Goal: Find specific page/section: Find specific page/section

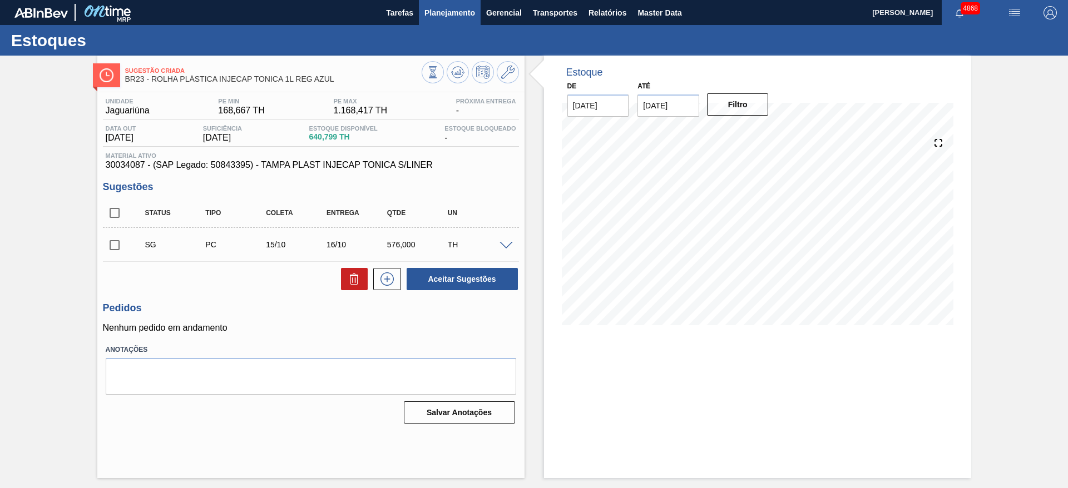
click at [450, 6] on span "Planejamento" at bounding box center [449, 12] width 51 height 13
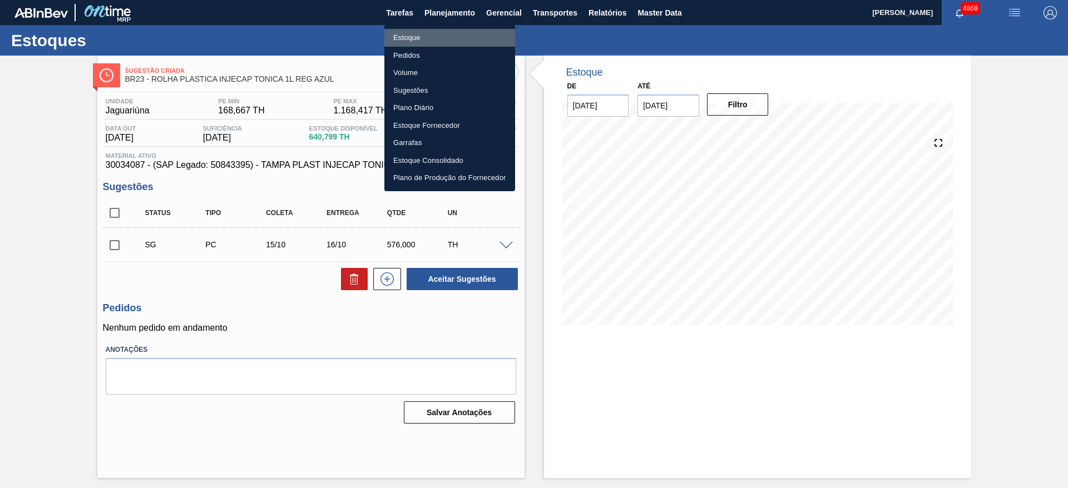
click at [441, 34] on li "Estoque" at bounding box center [449, 38] width 131 height 18
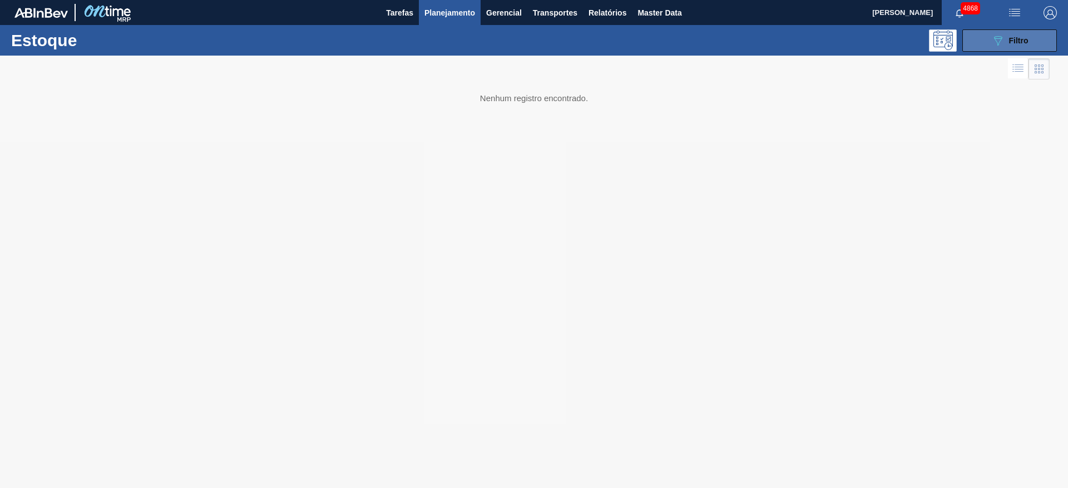
click at [1014, 34] on div "089F7B8B-B2A5-4AFE-B5C0-19BA573D28AC Filtro" at bounding box center [1009, 40] width 37 height 13
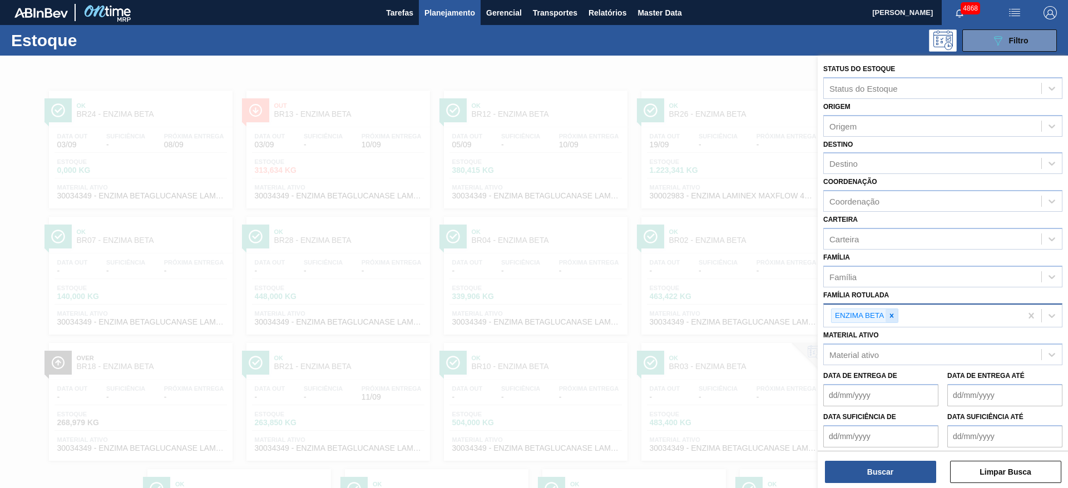
click at [895, 316] on icon at bounding box center [891, 316] width 8 height 8
type Rotulada "xaro"
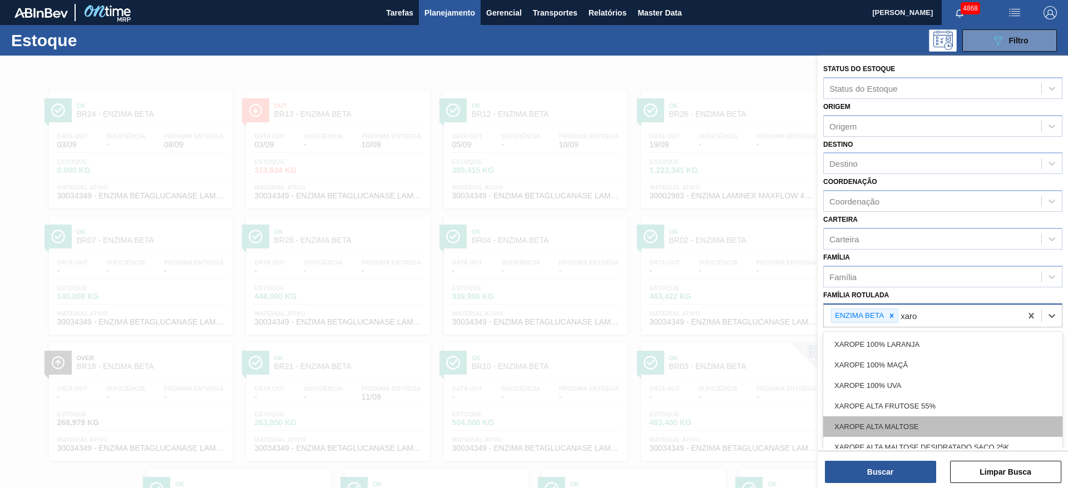
click at [916, 424] on div "XAROPE ALTA MALTOSE" at bounding box center [942, 426] width 239 height 21
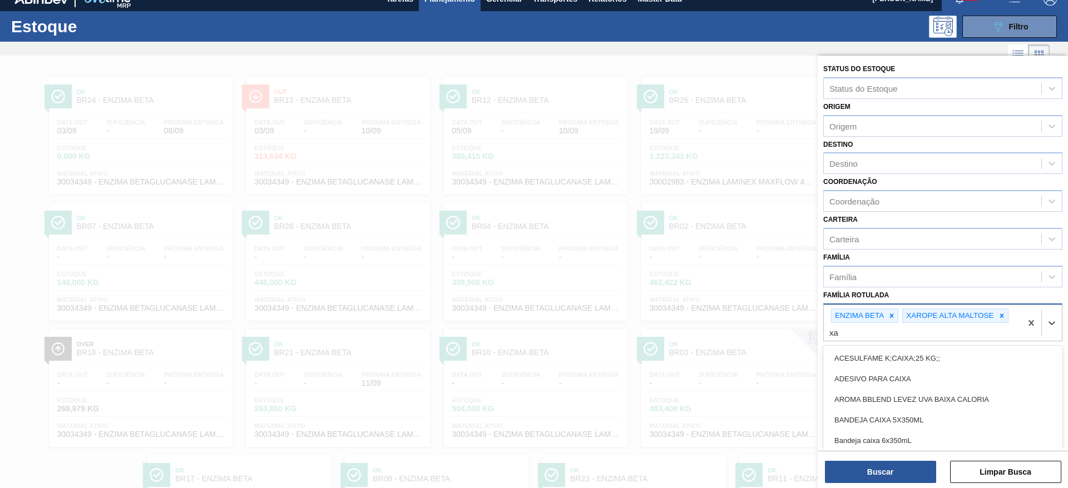
scroll to position [15, 0]
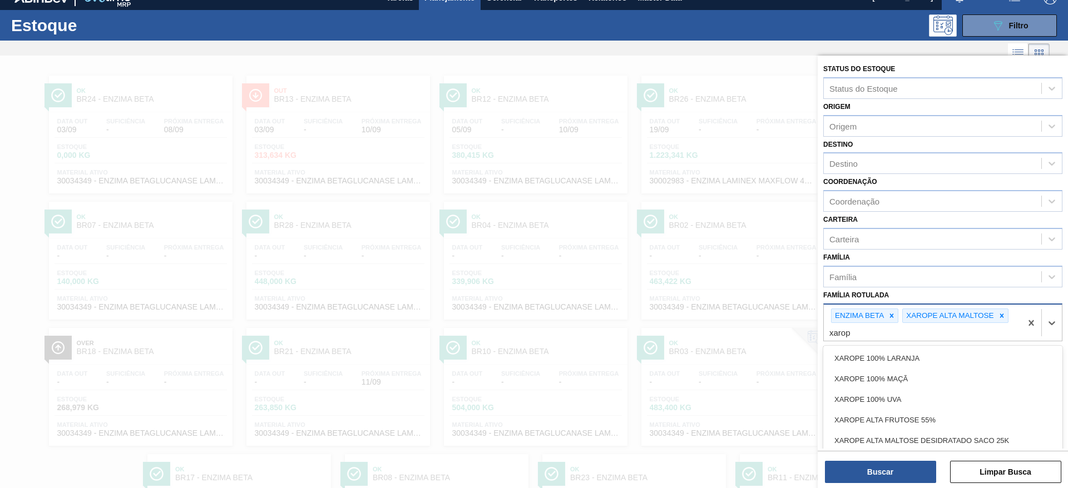
type Rotulada "xarope"
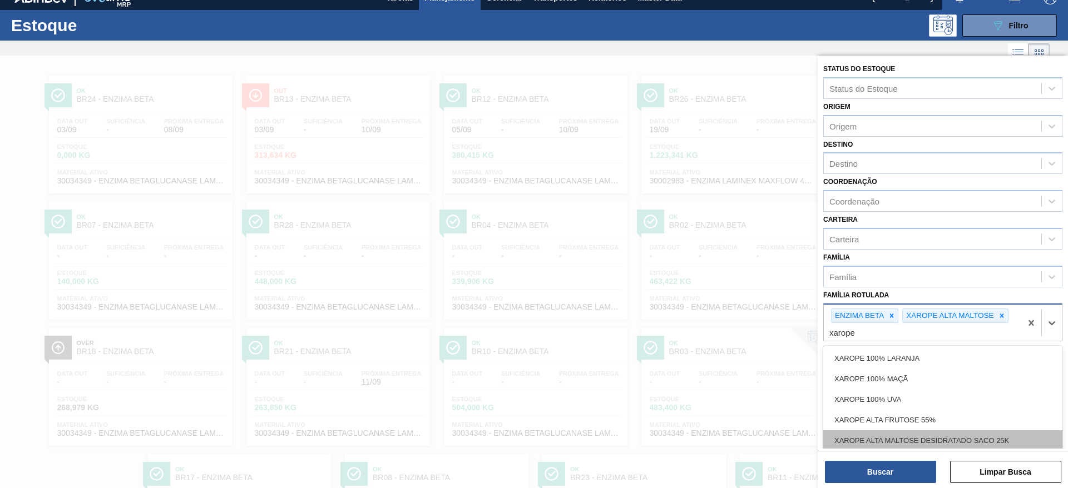
click at [975, 434] on div "XAROPE ALTA MALTOSE DESIDRATADO SACO 25K" at bounding box center [942, 440] width 239 height 21
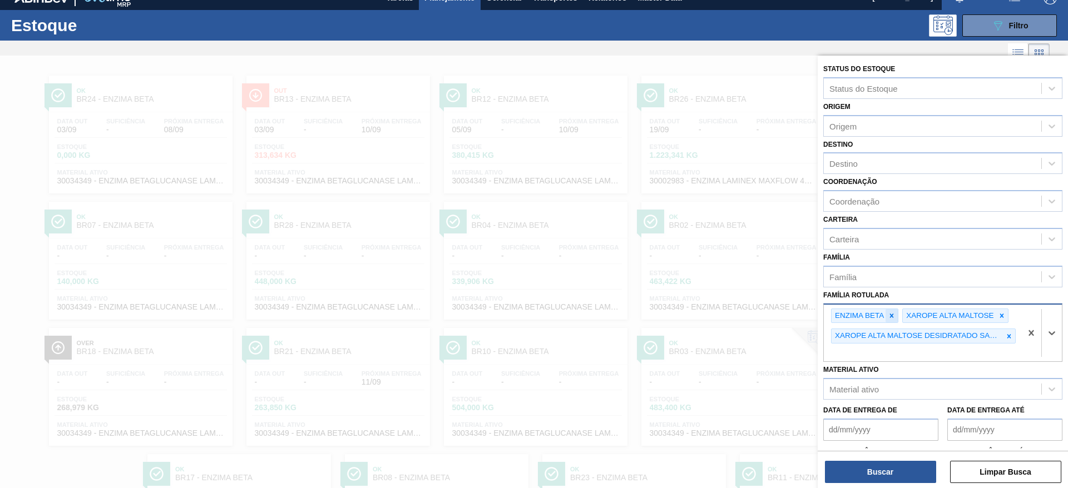
click at [894, 315] on icon at bounding box center [891, 316] width 8 height 8
click at [886, 467] on button "Buscar" at bounding box center [880, 472] width 111 height 22
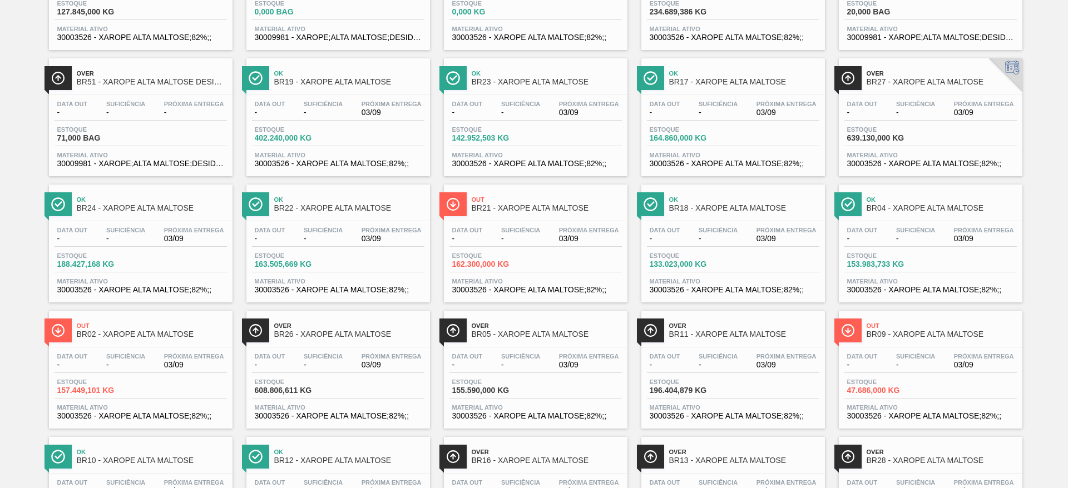
scroll to position [45, 0]
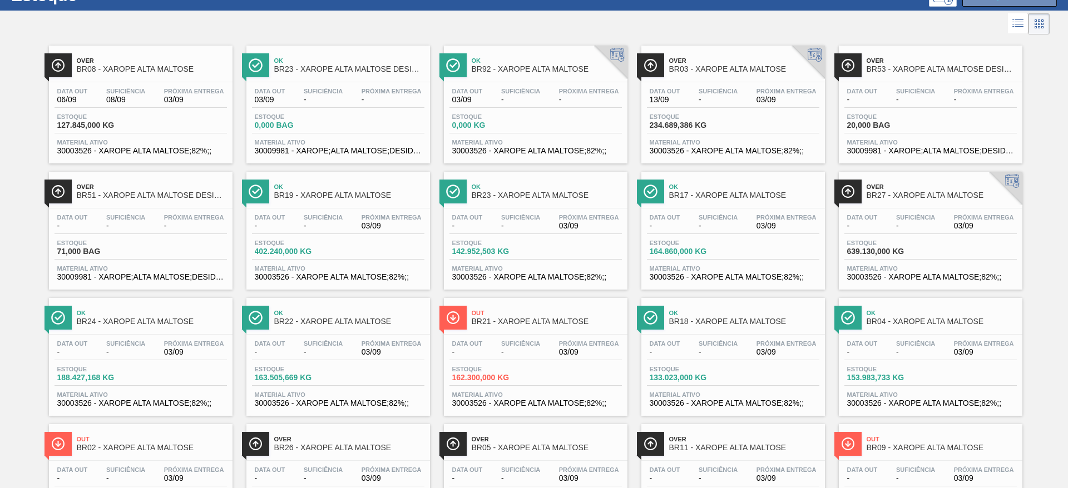
click at [185, 265] on span "Material ativo" at bounding box center [140, 268] width 167 height 7
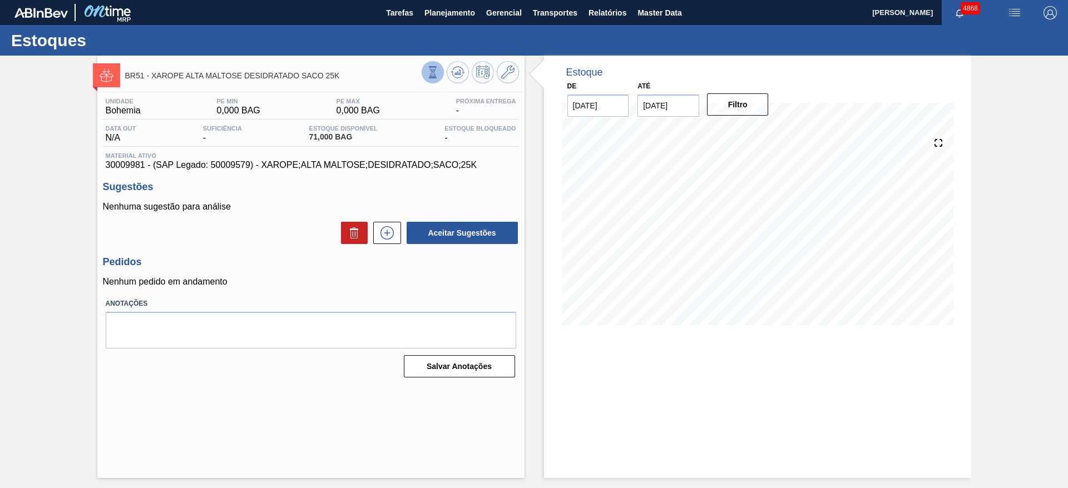
click at [431, 75] on icon at bounding box center [432, 76] width 4 height 2
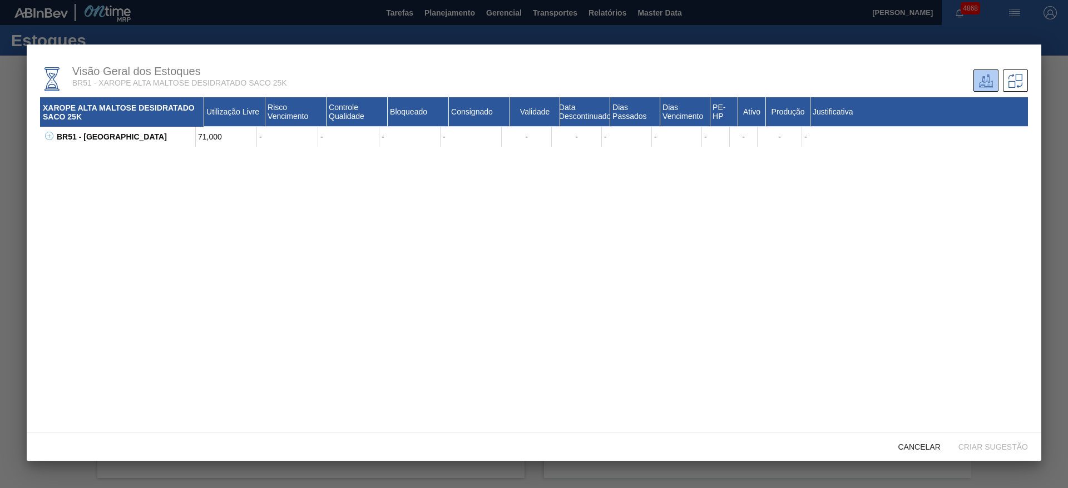
click at [48, 137] on icon at bounding box center [49, 136] width 8 height 8
click at [65, 155] on icon at bounding box center [63, 156] width 8 height 8
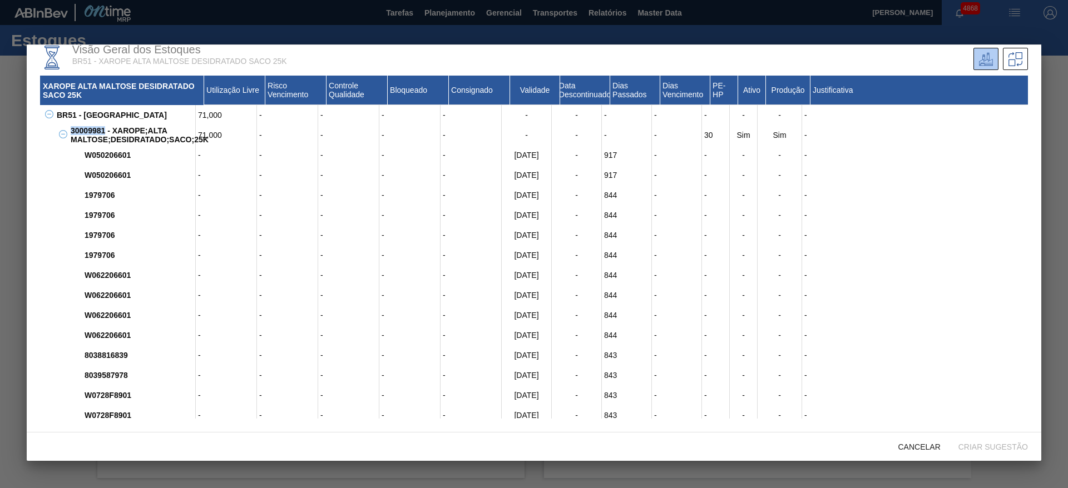
drag, startPoint x: 70, startPoint y: 128, endPoint x: 103, endPoint y: 130, distance: 34.0
click at [103, 130] on div "30009981 - XAROPE;ALTA MALTOSE;DESIDRATADO;SACO;25K" at bounding box center [132, 135] width 128 height 20
copy div "30009981"
click at [1048, 97] on div at bounding box center [534, 244] width 1068 height 488
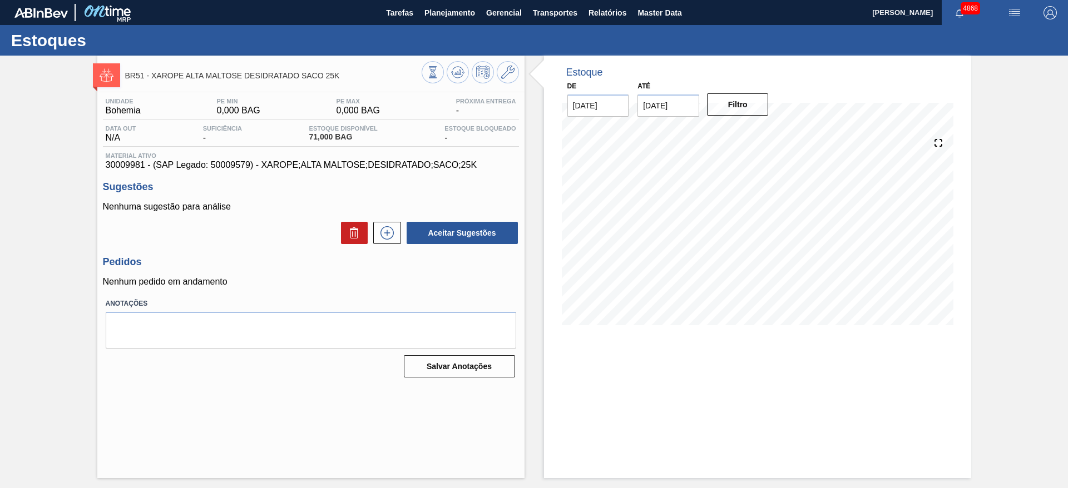
click at [510, 83] on div at bounding box center [469, 73] width 97 height 25
click at [512, 72] on icon at bounding box center [507, 72] width 13 height 13
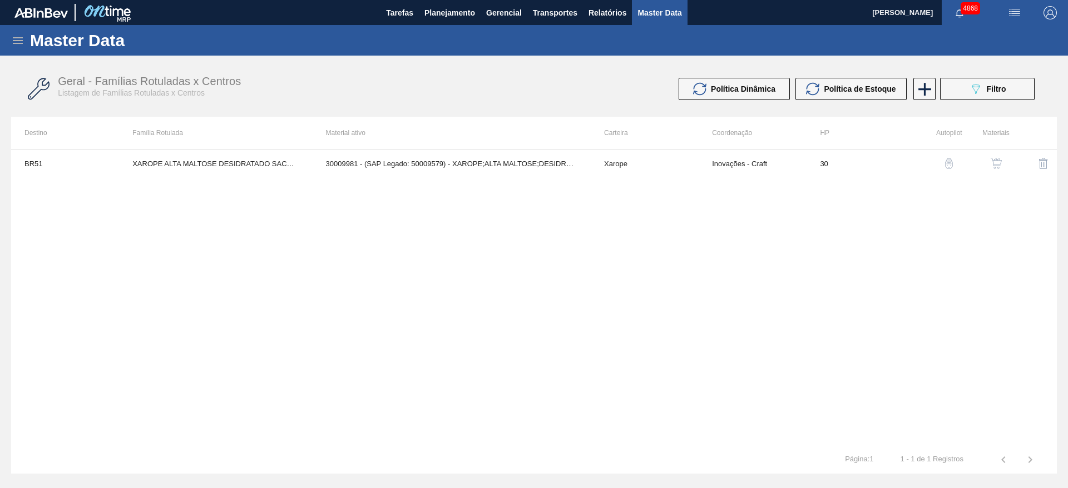
click at [994, 159] on img "button" at bounding box center [995, 163] width 11 height 11
